Goal: Navigation & Orientation: Find specific page/section

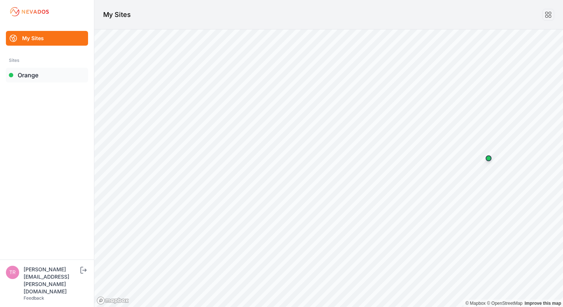
click at [42, 81] on link "Orange" at bounding box center [47, 75] width 82 height 15
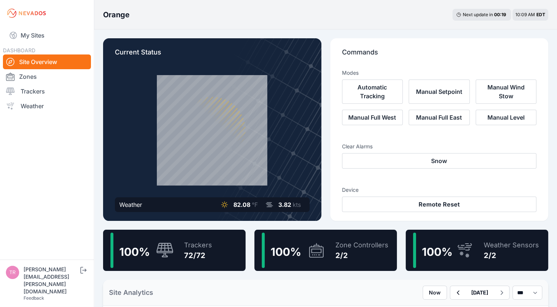
click at [207, 92] on icon at bounding box center [212, 130] width 125 height 125
click at [211, 92] on icon at bounding box center [212, 130] width 125 height 125
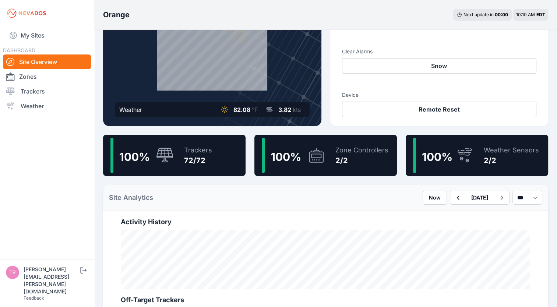
scroll to position [28, 0]
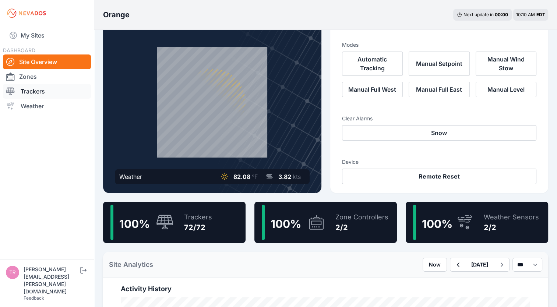
click at [51, 92] on link "Trackers" at bounding box center [47, 91] width 88 height 15
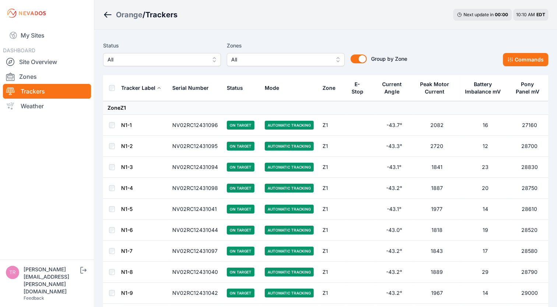
click at [343, 59] on button "All" at bounding box center [286, 59] width 118 height 13
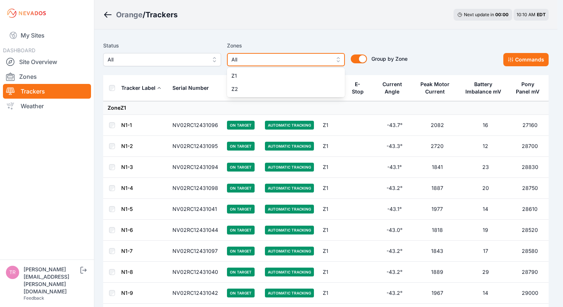
click at [313, 61] on span "All" at bounding box center [280, 59] width 99 height 9
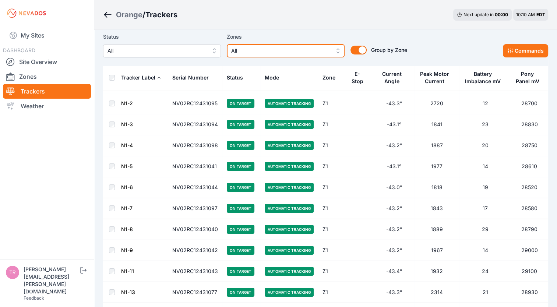
scroll to position [111, 0]
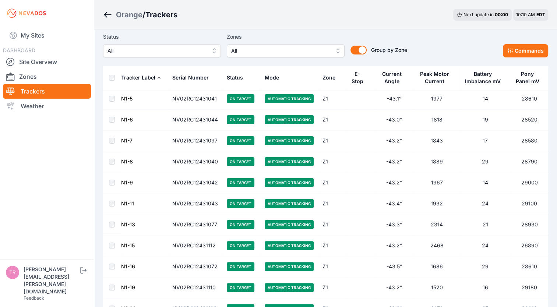
click at [332, 27] on div "Orange / Trackers Next update in 00 : 00 10:10 AM EDT" at bounding box center [325, 14] width 463 height 29
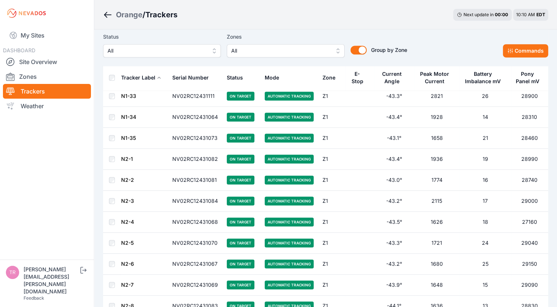
scroll to position [479, 0]
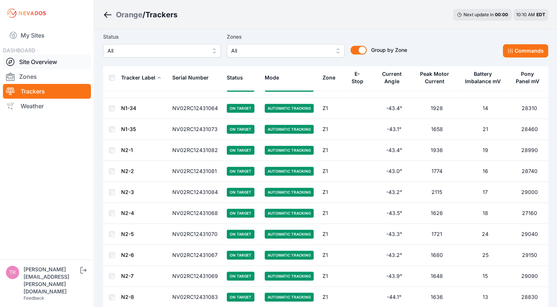
click at [38, 64] on link "Site Overview" at bounding box center [47, 62] width 88 height 15
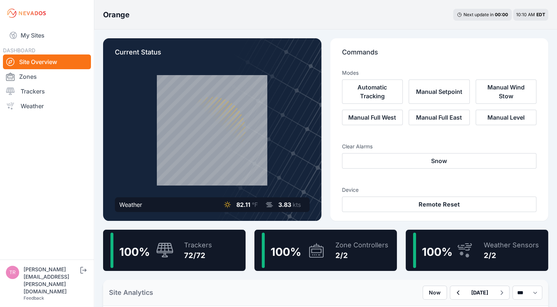
click at [210, 92] on icon at bounding box center [212, 130] width 125 height 125
click at [211, 144] on icon at bounding box center [212, 130] width 125 height 125
click at [248, 112] on icon at bounding box center [212, 130] width 125 height 125
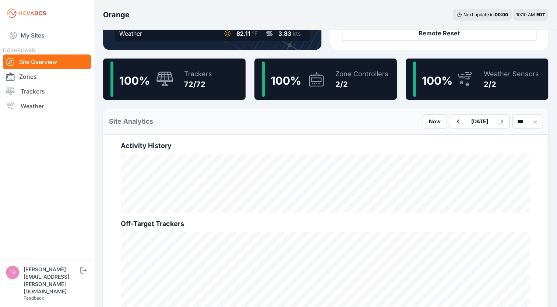
scroll to position [184, 0]
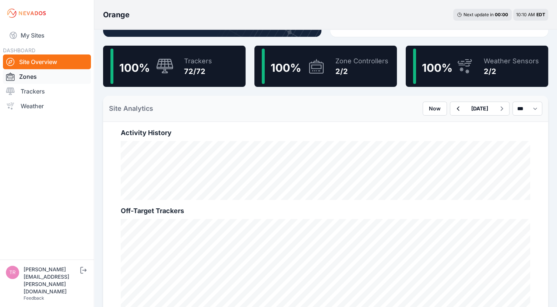
click at [37, 76] on link "Zones" at bounding box center [47, 76] width 88 height 15
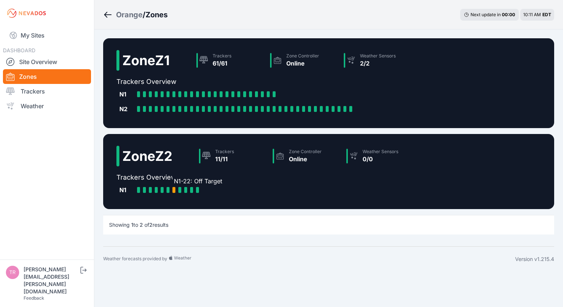
click at [174, 189] on div at bounding box center [173, 190] width 3 height 6
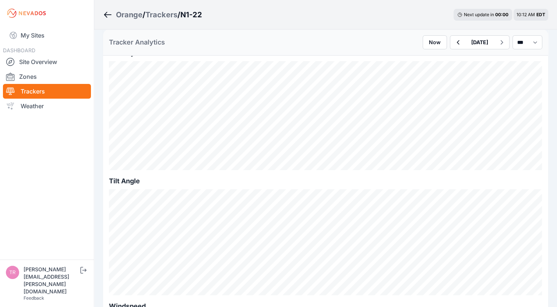
scroll to position [221, 0]
